Goal: Task Accomplishment & Management: Complete application form

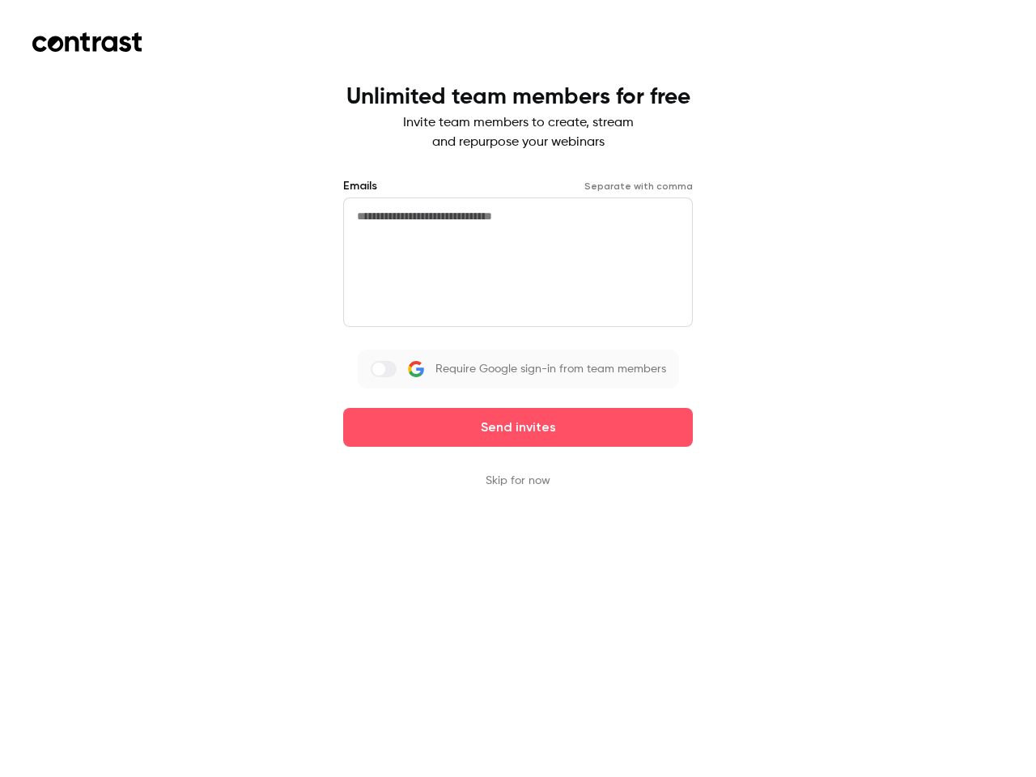
click at [518, 389] on div "Emails Separate with comma Require Google sign-in from team members Send invites" at bounding box center [518, 312] width 350 height 269
click at [518, 428] on button "Send invites" at bounding box center [518, 427] width 350 height 39
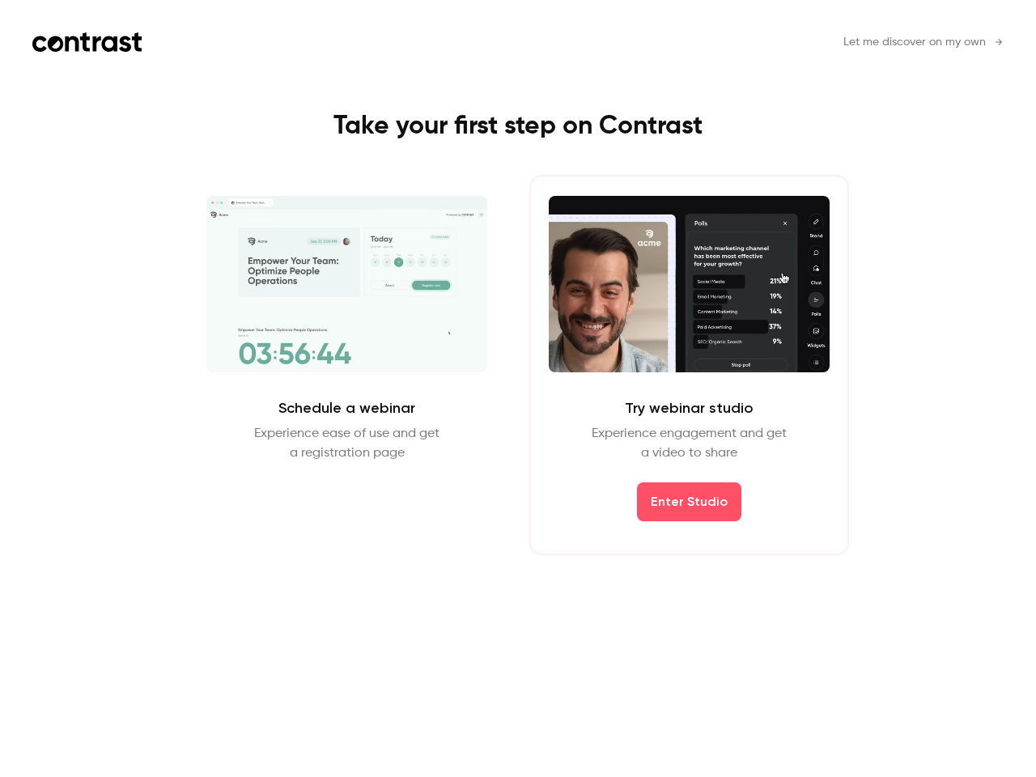
click at [518, 481] on div "Schedule a webinar Experience ease of use and get a registration page Schedule …" at bounding box center [518, 365] width 727 height 381
